Goal: Transaction & Acquisition: Purchase product/service

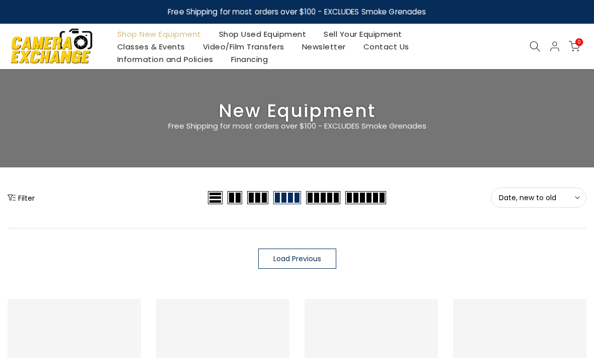
scroll to position [773, 0]
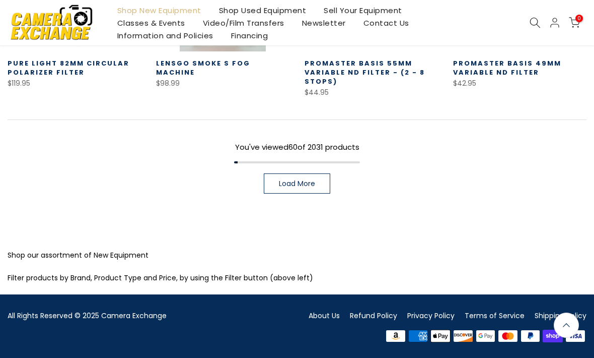
click at [286, 10] on link "Shop Used Equipment" at bounding box center [262, 10] width 105 height 13
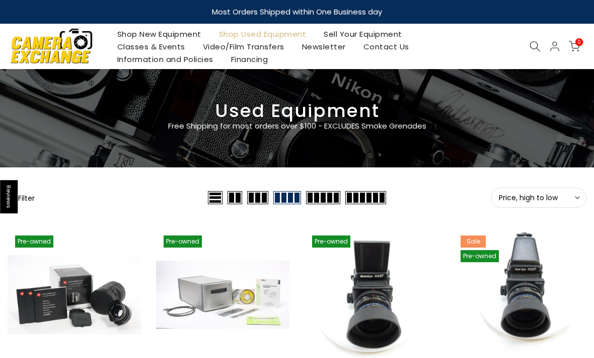
click at [30, 194] on button "Filter" at bounding box center [21, 197] width 27 height 10
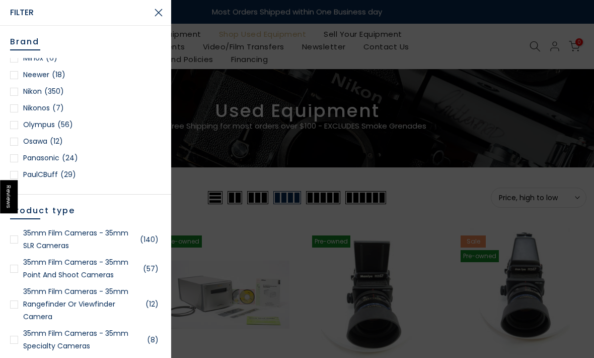
scroll to position [888, 0]
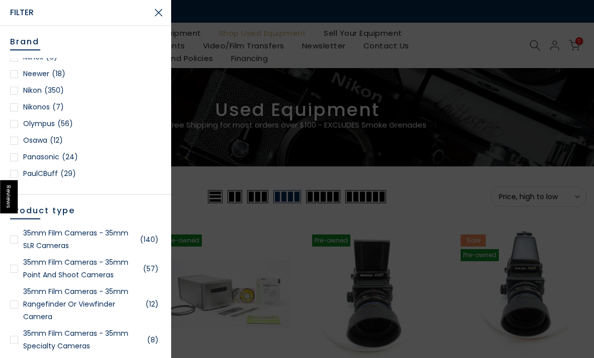
click at [20, 92] on link "Nikon (350)" at bounding box center [85, 90] width 151 height 13
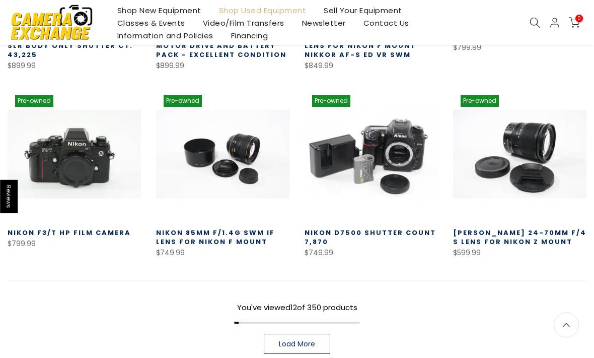
scroll to position [583, 0]
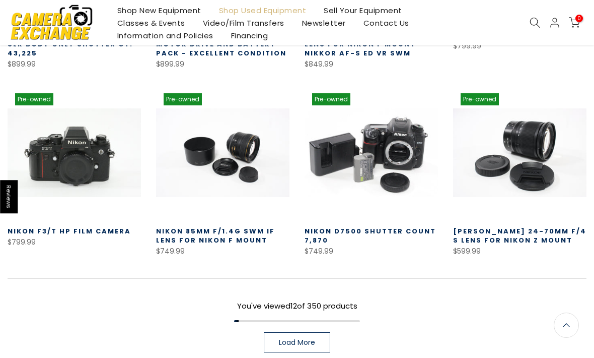
click at [299, 347] on link "Load More" at bounding box center [297, 342] width 67 height 20
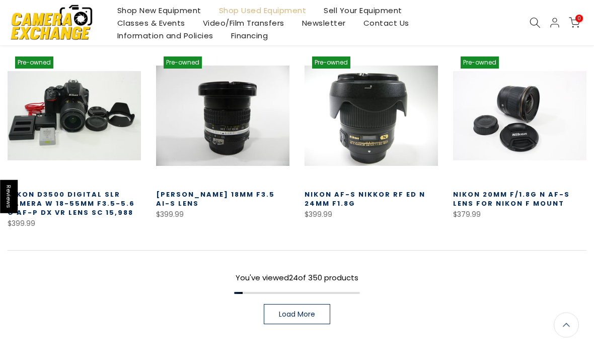
scroll to position [1199, 0]
click at [301, 310] on span "Load More" at bounding box center [297, 313] width 36 height 7
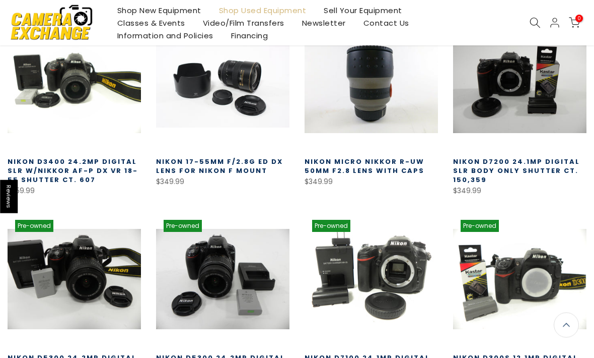
scroll to position [1428, 0]
click at [261, 9] on link "Shop Used Equipment" at bounding box center [262, 10] width 105 height 13
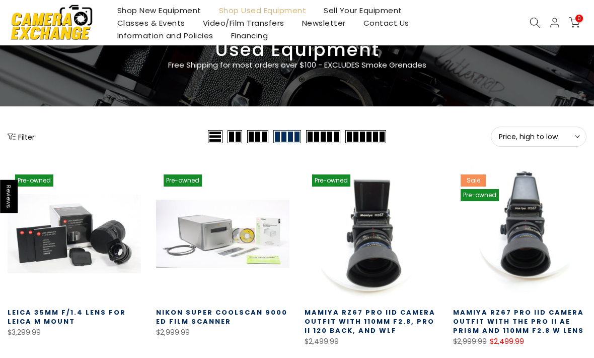
scroll to position [61, 0]
click at [25, 140] on button "Filter" at bounding box center [21, 136] width 27 height 10
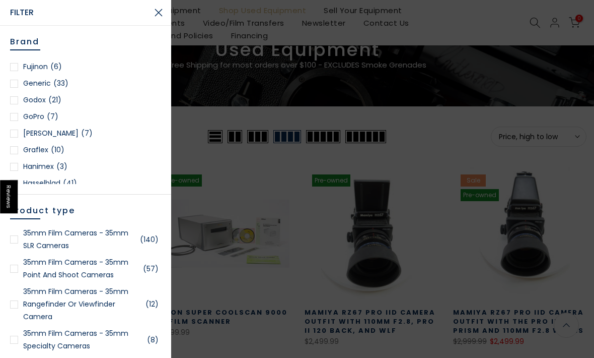
scroll to position [465, 0]
click at [19, 117] on link "GoPro (7)" at bounding box center [85, 115] width 151 height 13
